Goal: Transaction & Acquisition: Purchase product/service

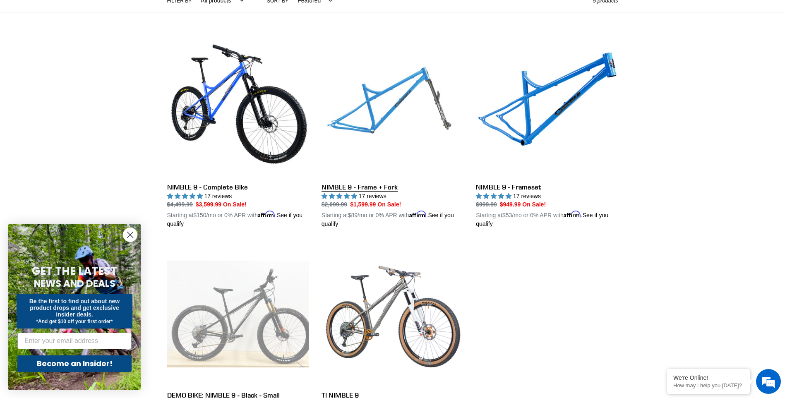
click at [427, 111] on link "NIMBLE 9 - Frame + Fork" at bounding box center [392, 132] width 142 height 194
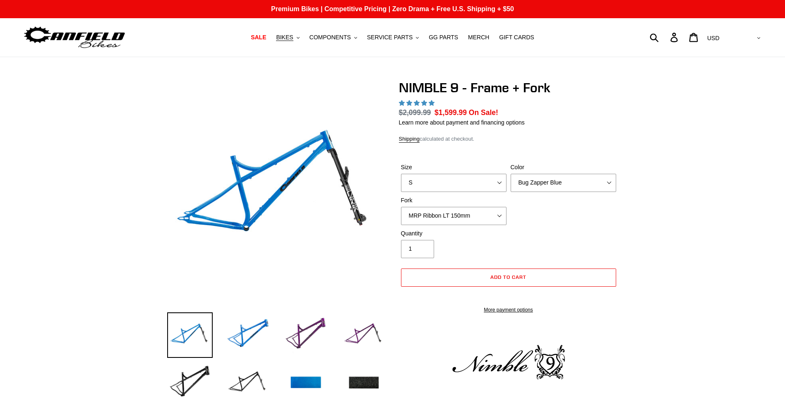
select select "highest-rating"
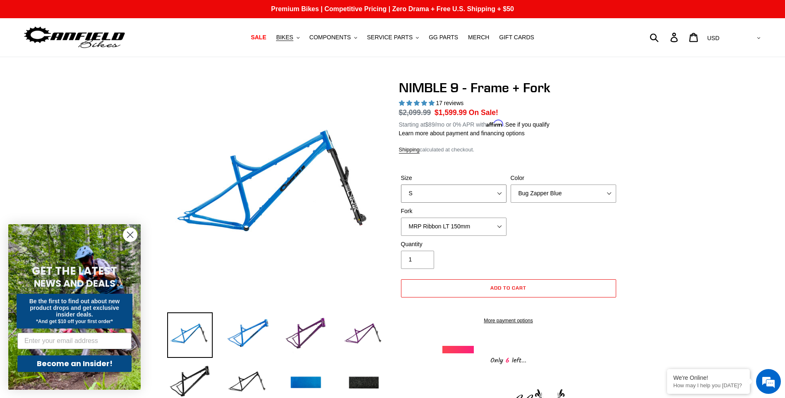
click at [439, 192] on select "S M L XL" at bounding box center [453, 194] width 105 height 18
select select "M"
click at [401, 185] on select "S M L XL" at bounding box center [453, 194] width 105 height 18
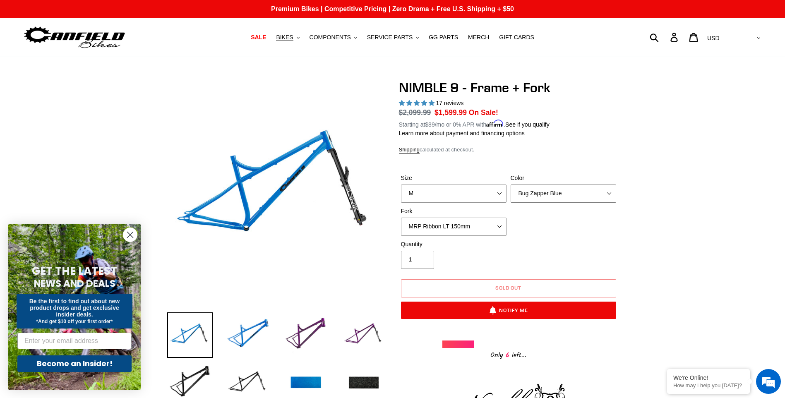
click at [548, 197] on select "Bug Zapper Blue Purple Haze - Sold Out Galaxy Black" at bounding box center [562, 194] width 105 height 18
select select "Galaxy Black"
click at [510, 185] on select "Bug Zapper Blue Purple Haze - Sold Out Galaxy Black" at bounding box center [562, 194] width 105 height 18
click at [452, 226] on select "MRP Ribbon LT 150mm Fox 36 Factory Grip X 150mm (Special Order) RockShox Lyrik …" at bounding box center [453, 227] width 105 height 18
select select "Fox 36 SL Factory Grip X 140mm"
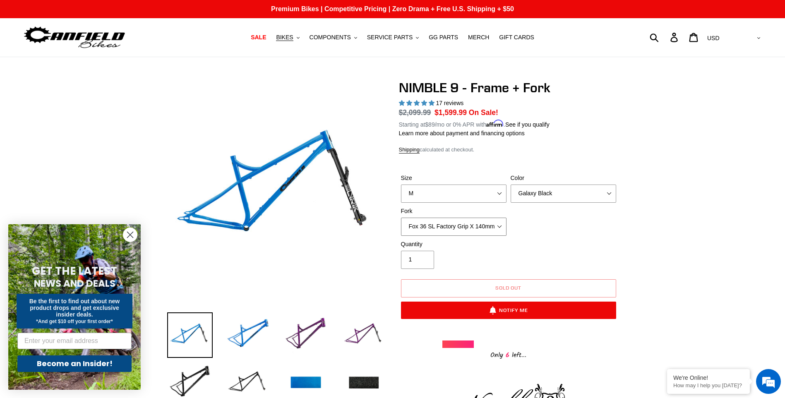
click at [401, 218] on select "MRP Ribbon LT 150mm Fox 36 Factory Grip X 150mm (Special Order) RockShox Lyrik …" at bounding box center [453, 227] width 105 height 18
click at [252, 378] on img at bounding box center [248, 383] width 46 height 46
